Goal: Navigation & Orientation: Find specific page/section

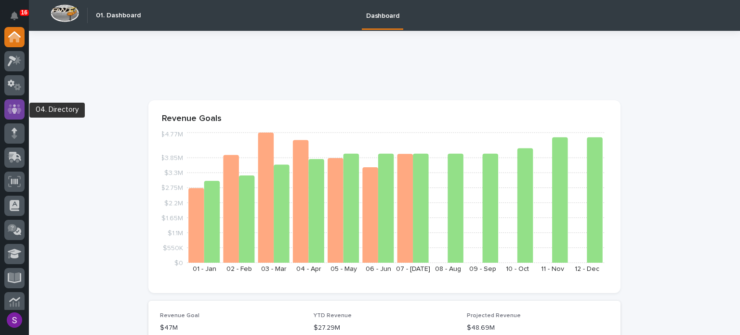
click at [15, 112] on icon at bounding box center [15, 109] width 6 height 10
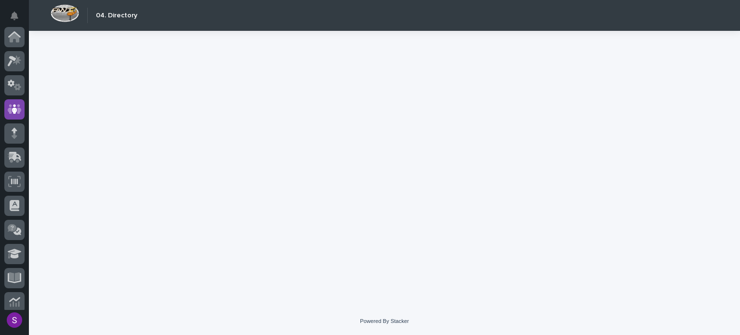
scroll to position [72, 0]
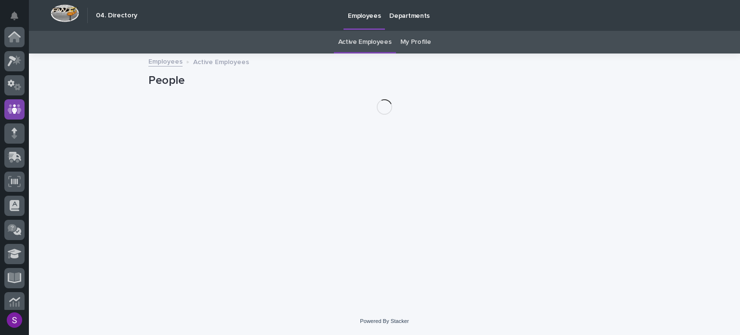
scroll to position [72, 0]
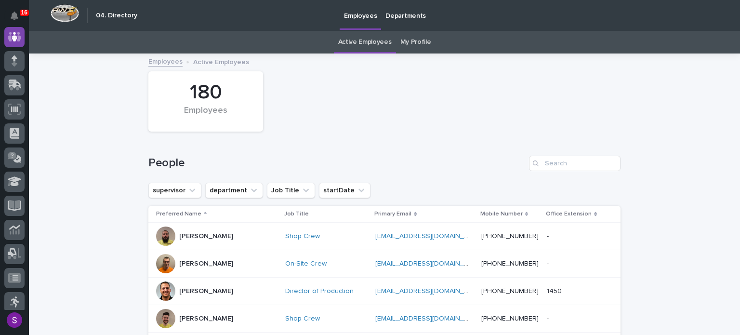
click at [409, 46] on link "My Profile" at bounding box center [415, 42] width 31 height 23
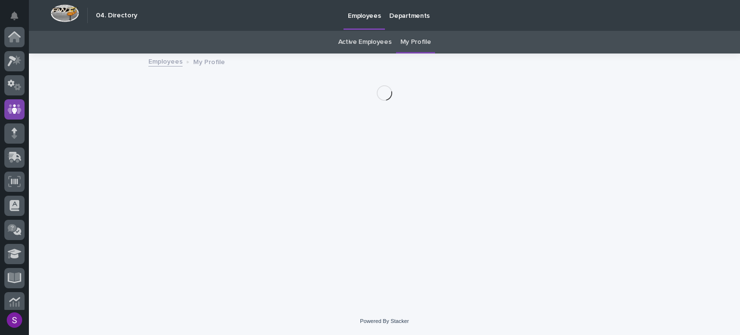
scroll to position [72, 0]
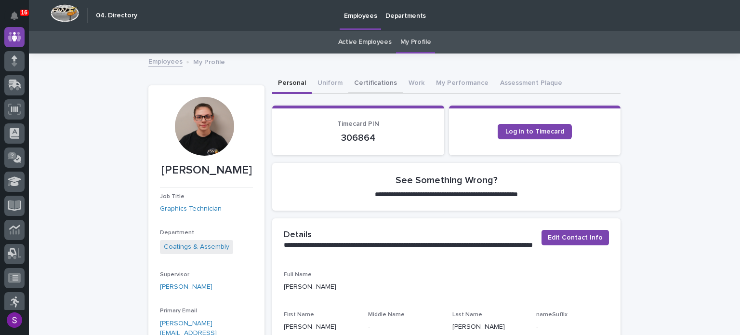
click at [350, 80] on button "Certifications" at bounding box center [375, 84] width 54 height 20
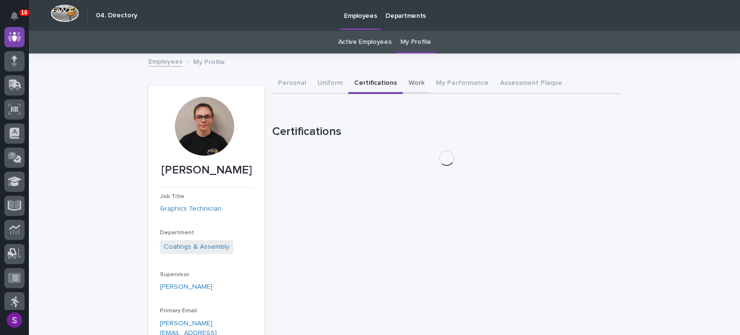
click at [413, 82] on button "Work" at bounding box center [416, 84] width 27 height 20
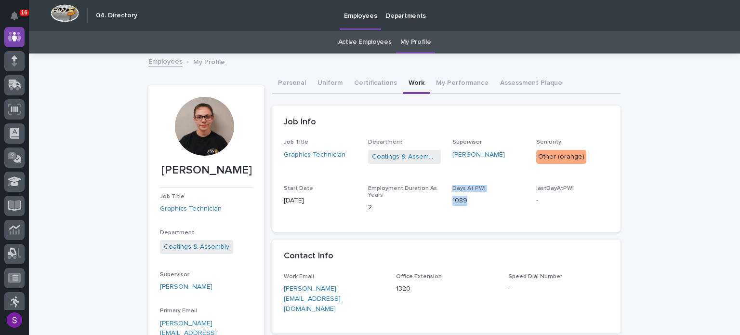
drag, startPoint x: 477, startPoint y: 199, endPoint x: 462, endPoint y: 202, distance: 15.2
click at [427, 202] on div "Job Title Graphics Technician Department Coatings & Assembly Supervisor [PERSON…" at bounding box center [446, 179] width 325 height 81
click at [464, 202] on p "1089" at bounding box center [488, 201] width 73 height 10
click at [469, 83] on button "My Performance" at bounding box center [462, 84] width 64 height 20
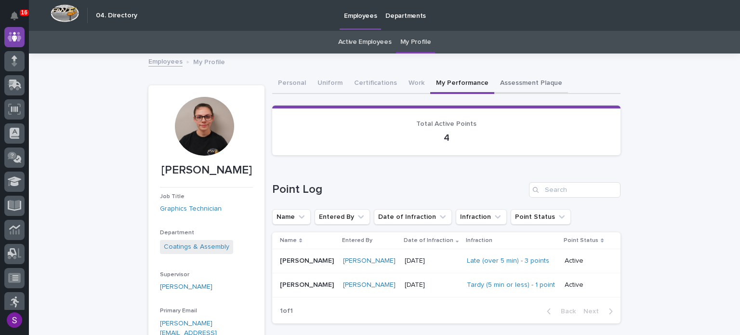
click at [525, 91] on button "Assessment Plaque" at bounding box center [531, 84] width 74 height 20
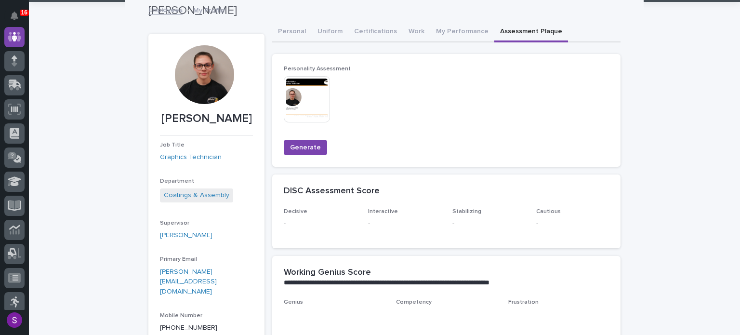
scroll to position [48, 0]
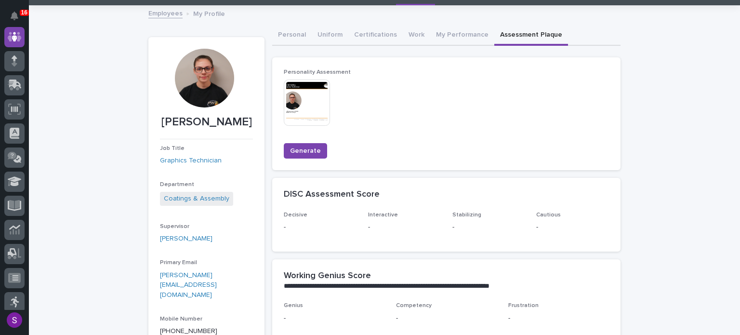
click at [313, 101] on img at bounding box center [307, 102] width 46 height 46
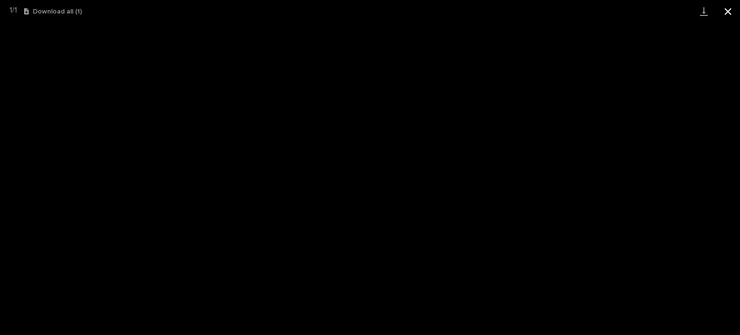
click at [736, 11] on button "Close gallery" at bounding box center [728, 11] width 24 height 23
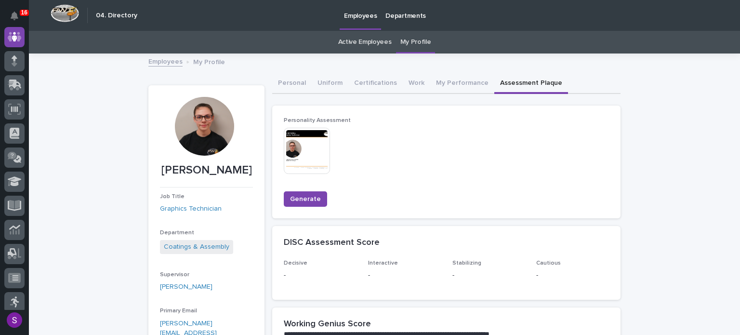
scroll to position [0, 0]
click at [15, 186] on div at bounding box center [14, 181] width 20 height 20
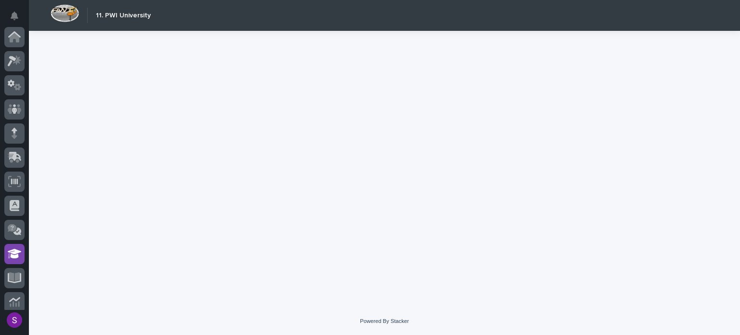
scroll to position [175, 0]
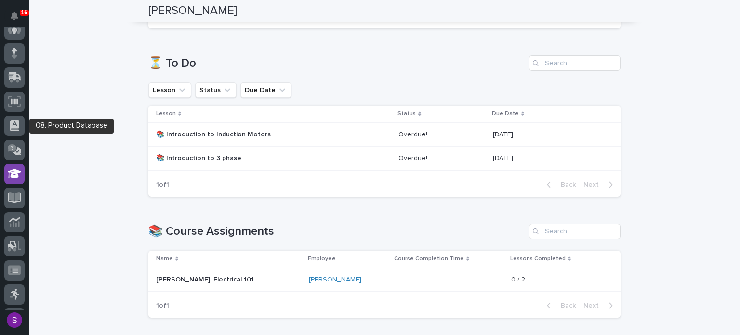
scroll to position [78, 0]
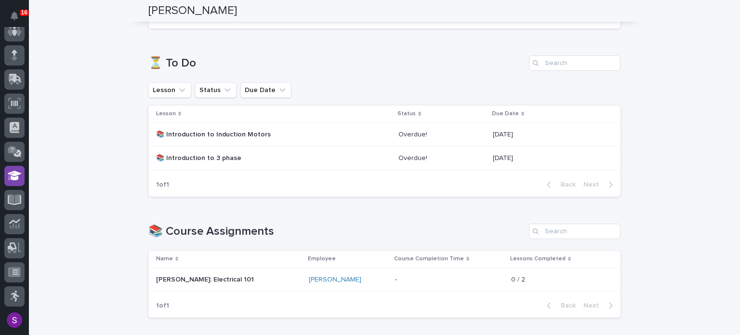
click at [273, 141] on div "📚 Introduction to Induction Motors" at bounding box center [273, 135] width 235 height 16
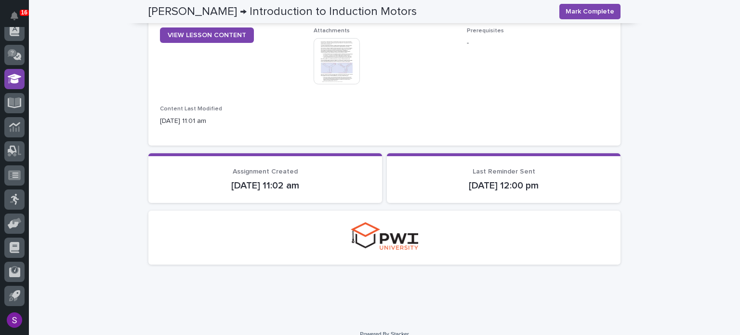
scroll to position [215, 0]
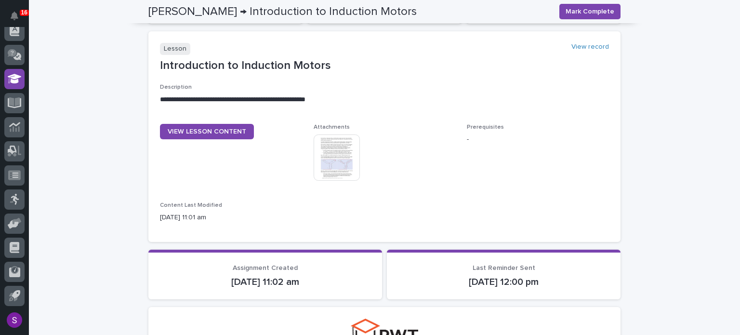
click at [325, 134] on img at bounding box center [337, 157] width 46 height 46
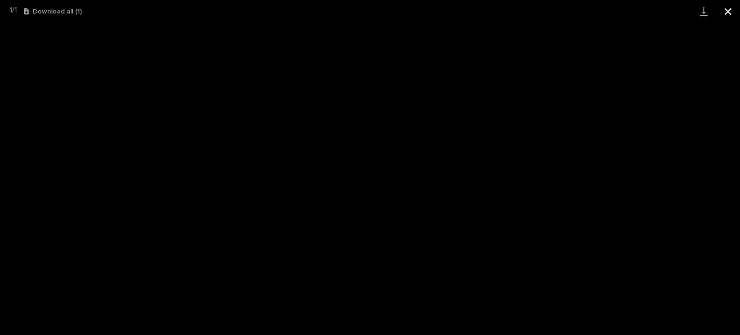
click at [731, 8] on button "Close gallery" at bounding box center [728, 11] width 24 height 23
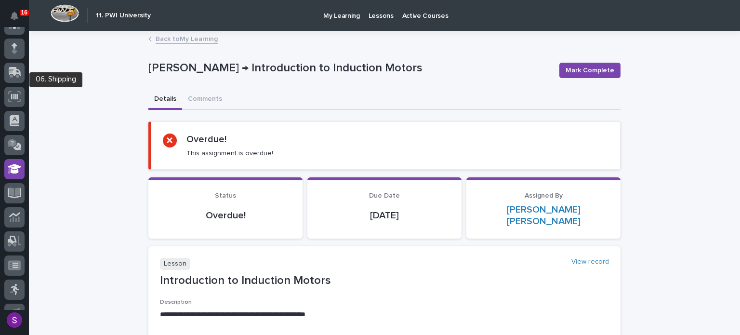
scroll to position [79, 0]
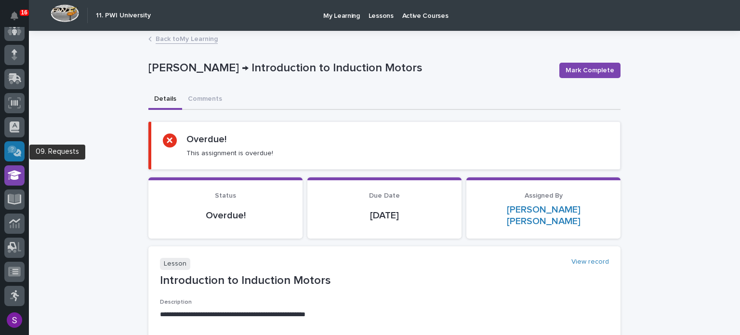
click at [21, 148] on icon at bounding box center [15, 150] width 14 height 11
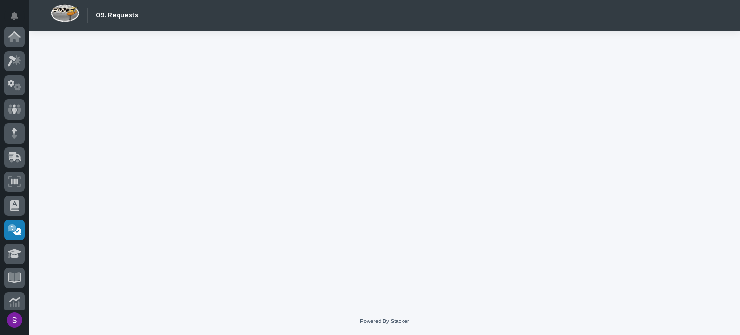
scroll to position [175, 0]
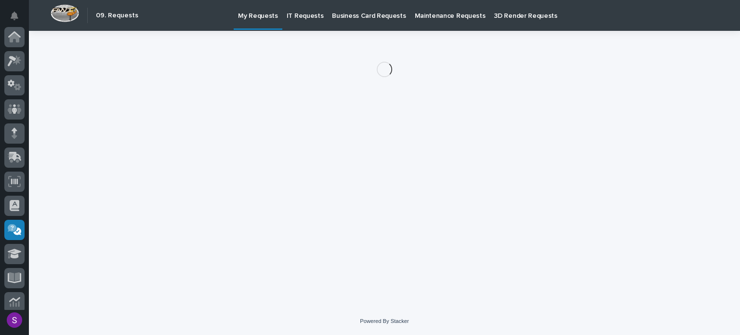
scroll to position [175, 0]
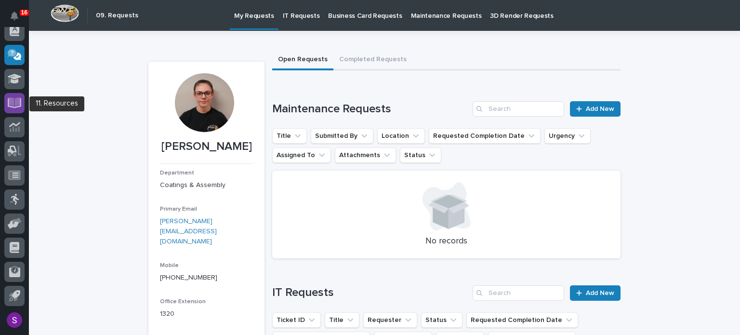
click at [15, 98] on icon at bounding box center [14, 101] width 11 height 9
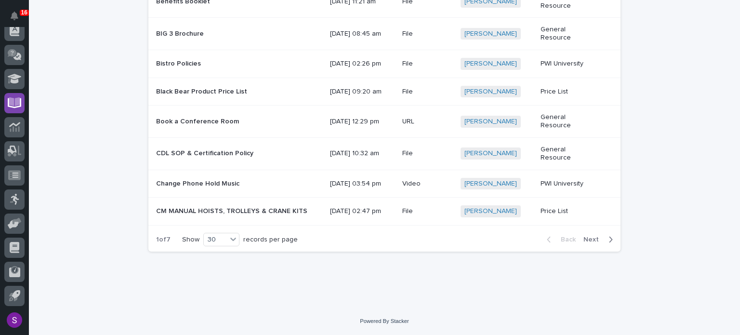
scroll to position [777, 0]
click at [593, 239] on span "Next" at bounding box center [593, 239] width 21 height 9
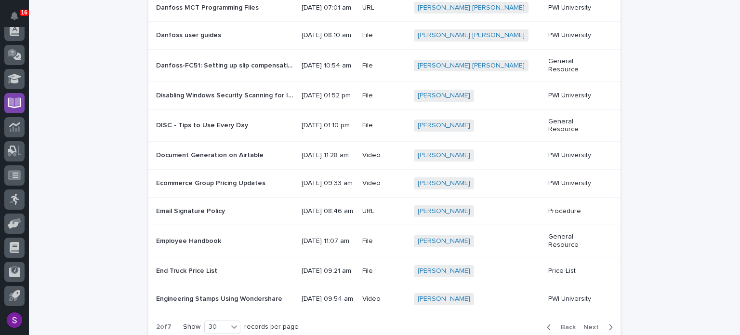
scroll to position [764, 0]
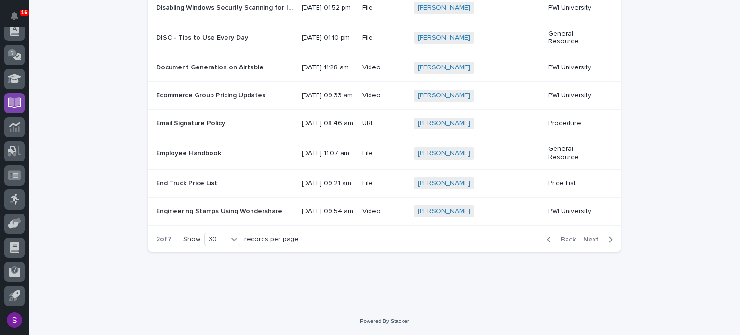
click at [597, 237] on span "Next" at bounding box center [593, 239] width 21 height 9
